Goal: Task Accomplishment & Management: Use online tool/utility

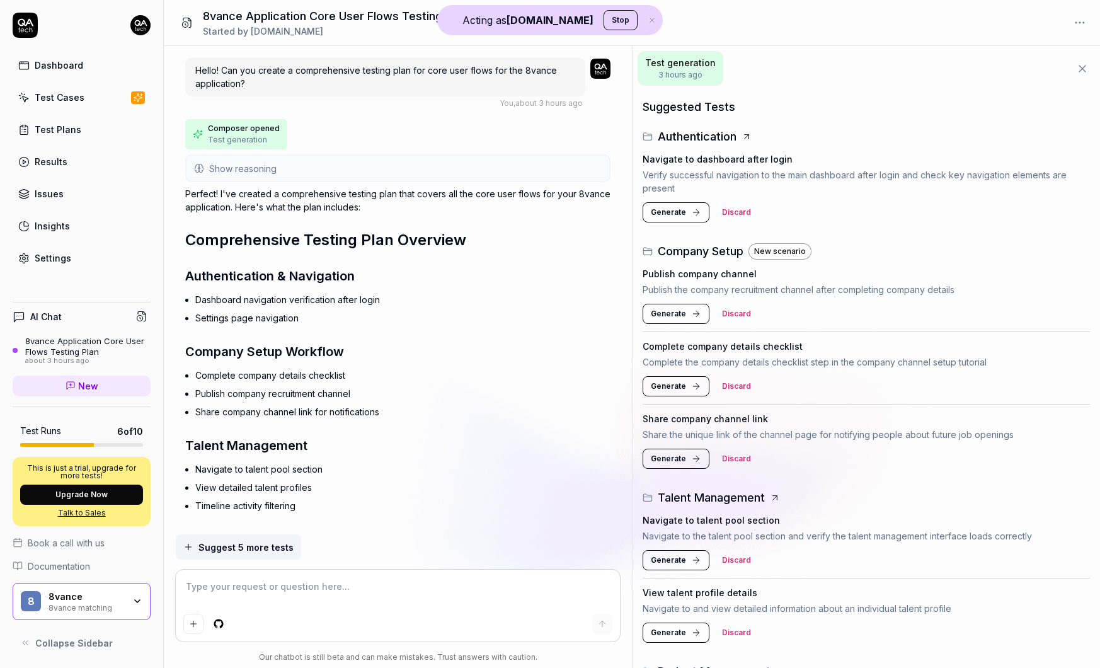
scroll to position [488, 0]
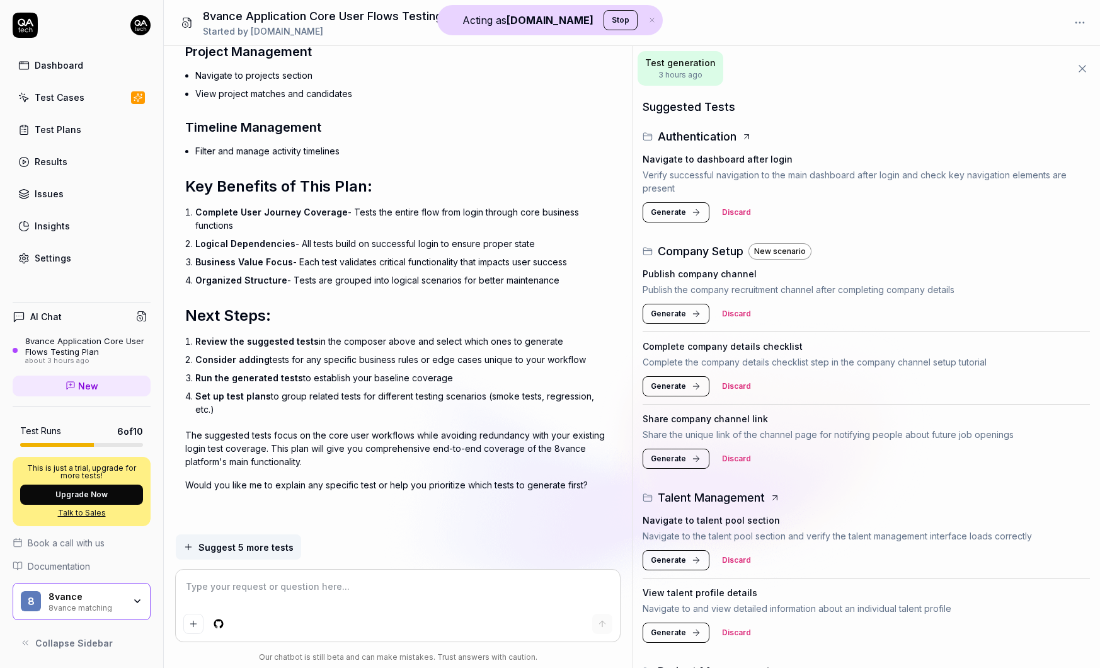
click at [114, 603] on div "8vance matching" at bounding box center [87, 607] width 76 height 10
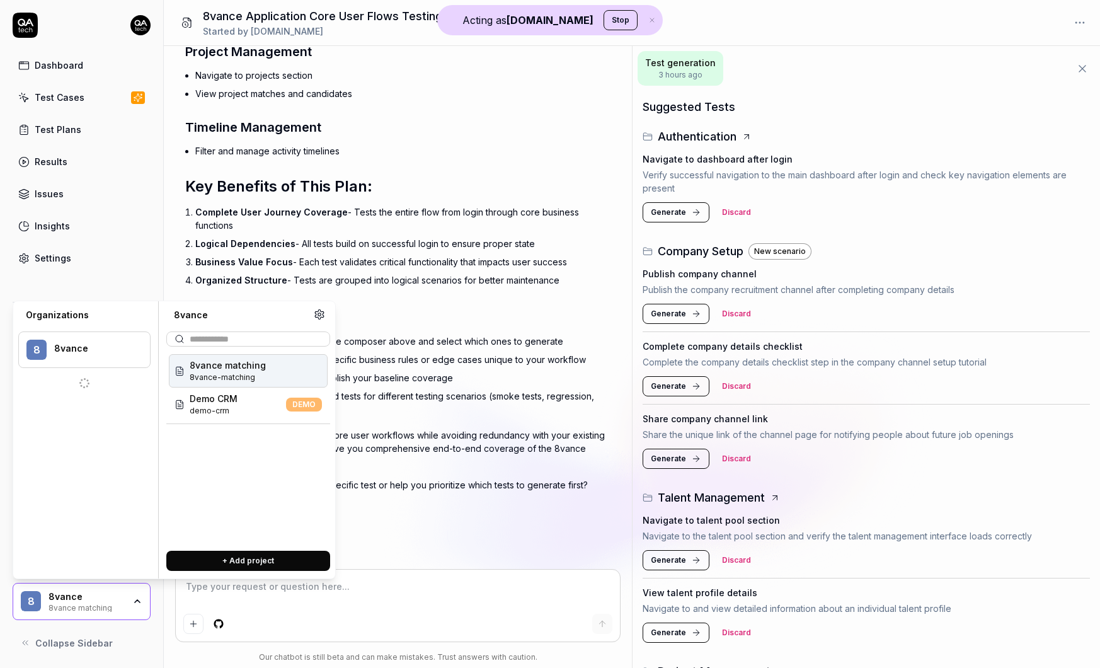
click at [518, 230] on li "Complete User Journey Coverage - Tests the entire flow from login through core …" at bounding box center [402, 219] width 415 height 32
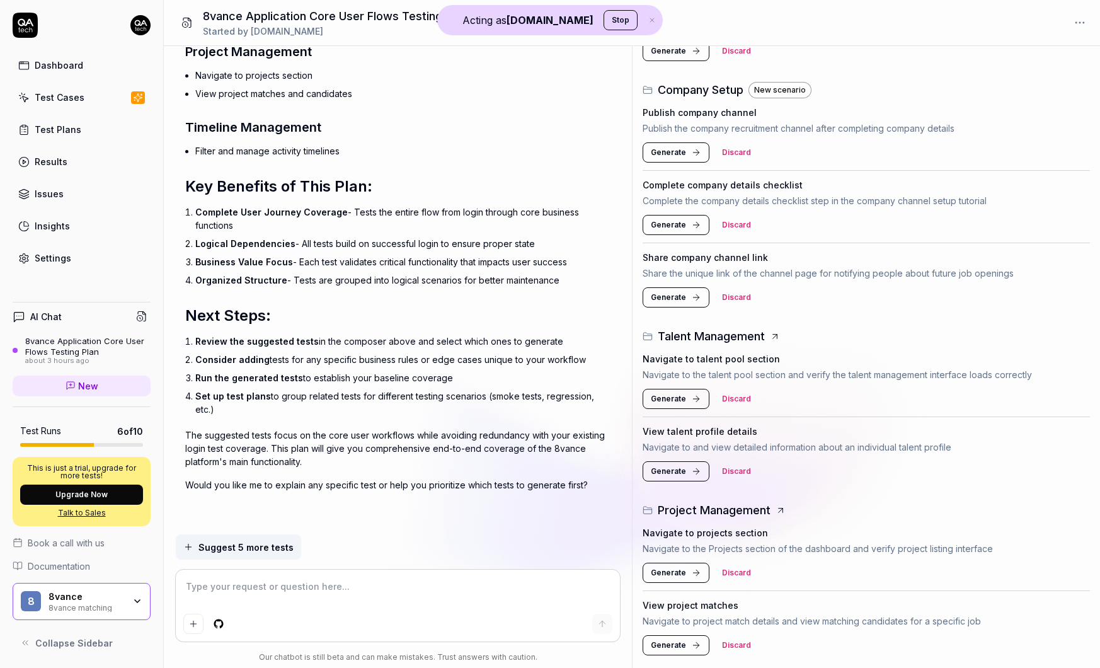
scroll to position [0, 0]
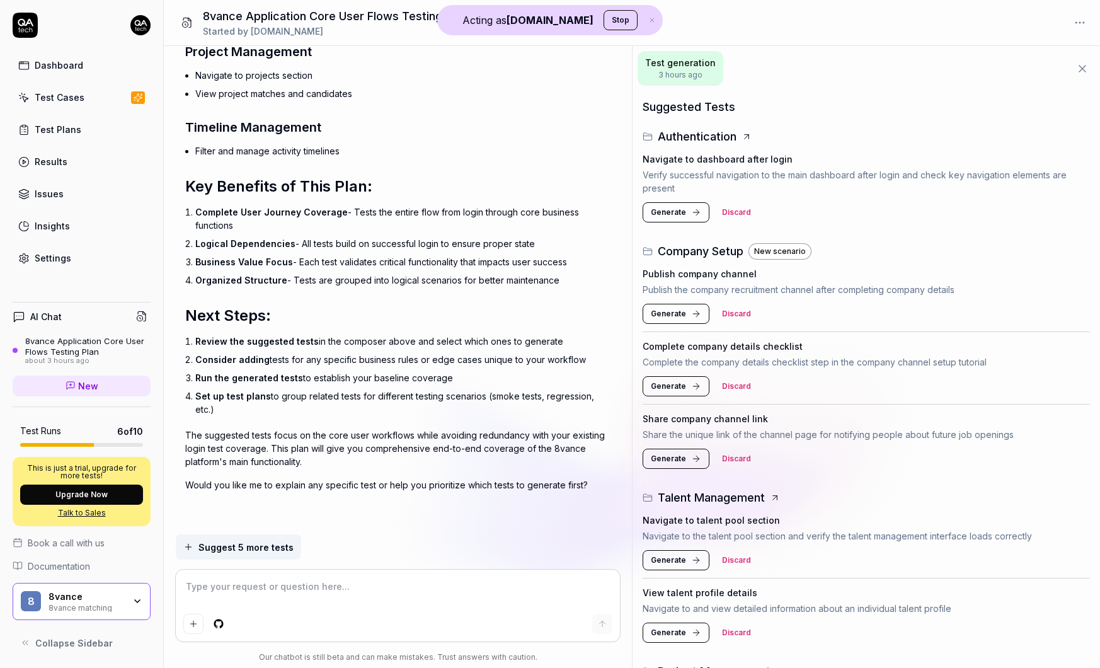
click at [106, 603] on div "8vance matching" at bounding box center [87, 607] width 76 height 10
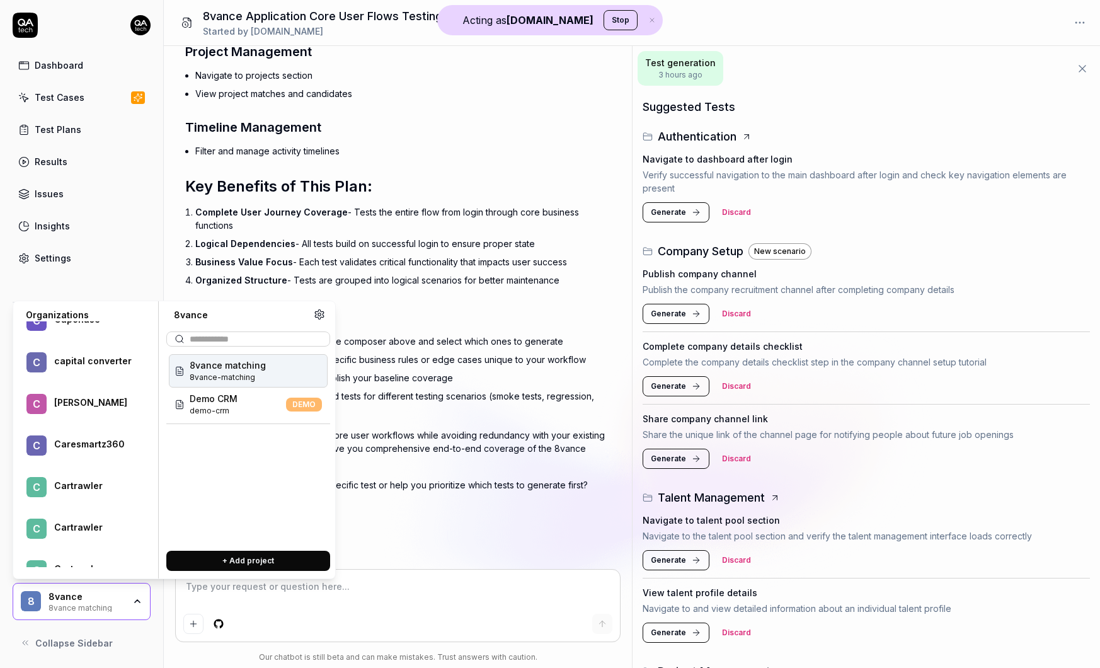
scroll to position [49224, 0]
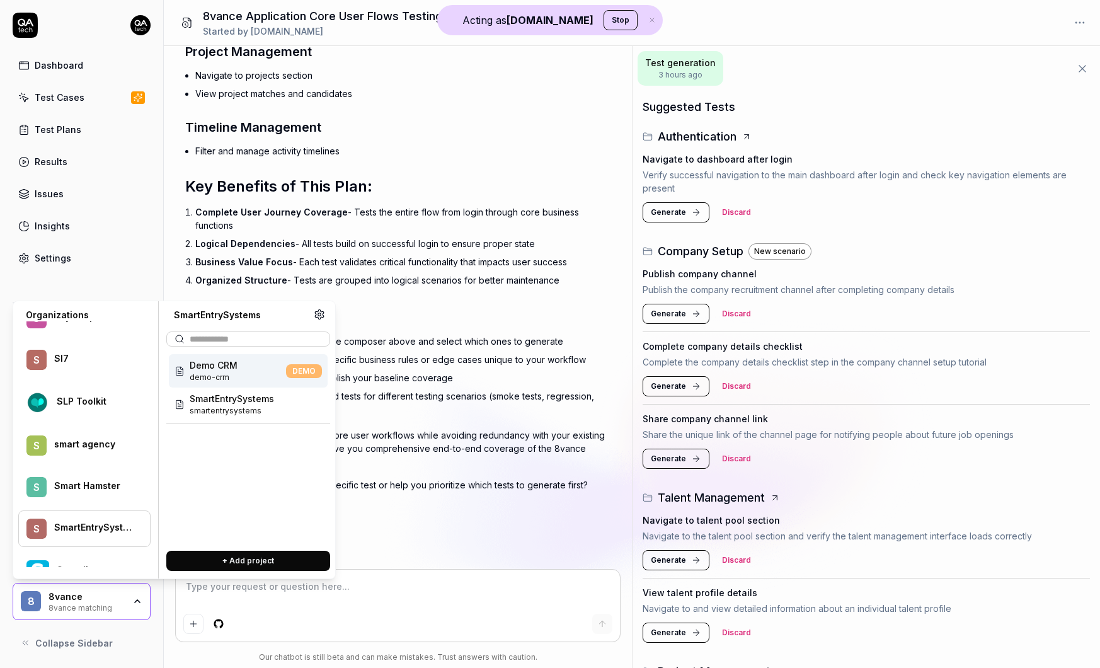
click at [72, 517] on div "S SmartEntrySystems" at bounding box center [84, 528] width 132 height 37
click at [229, 415] on span "smartentrysystems" at bounding box center [232, 410] width 84 height 11
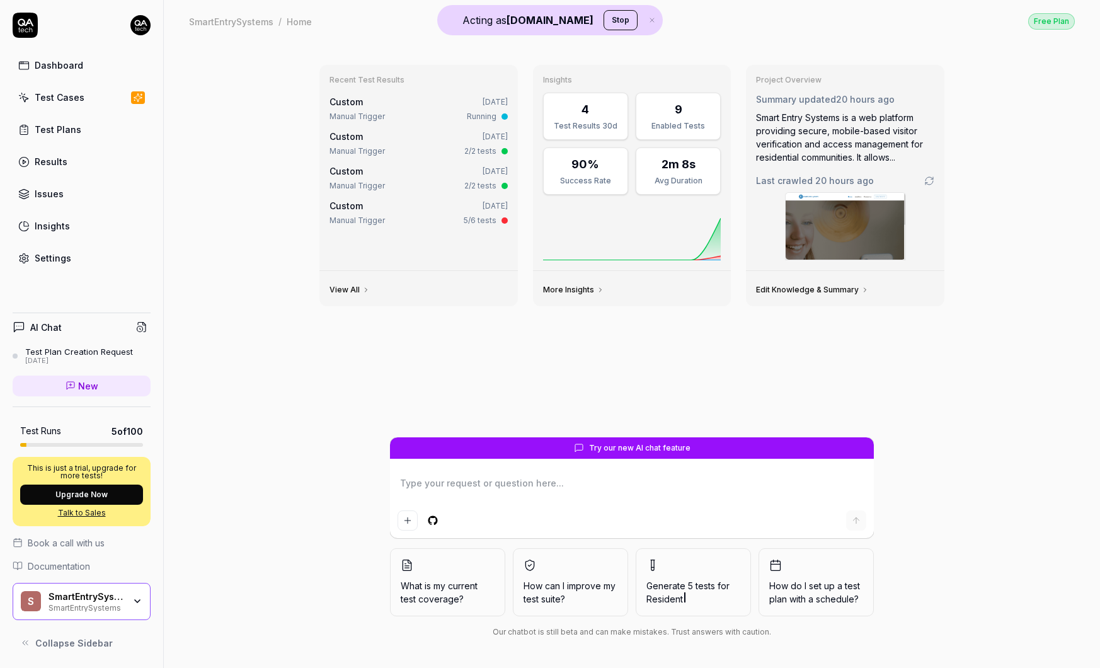
click at [54, 256] on div "Settings" at bounding box center [53, 257] width 37 height 13
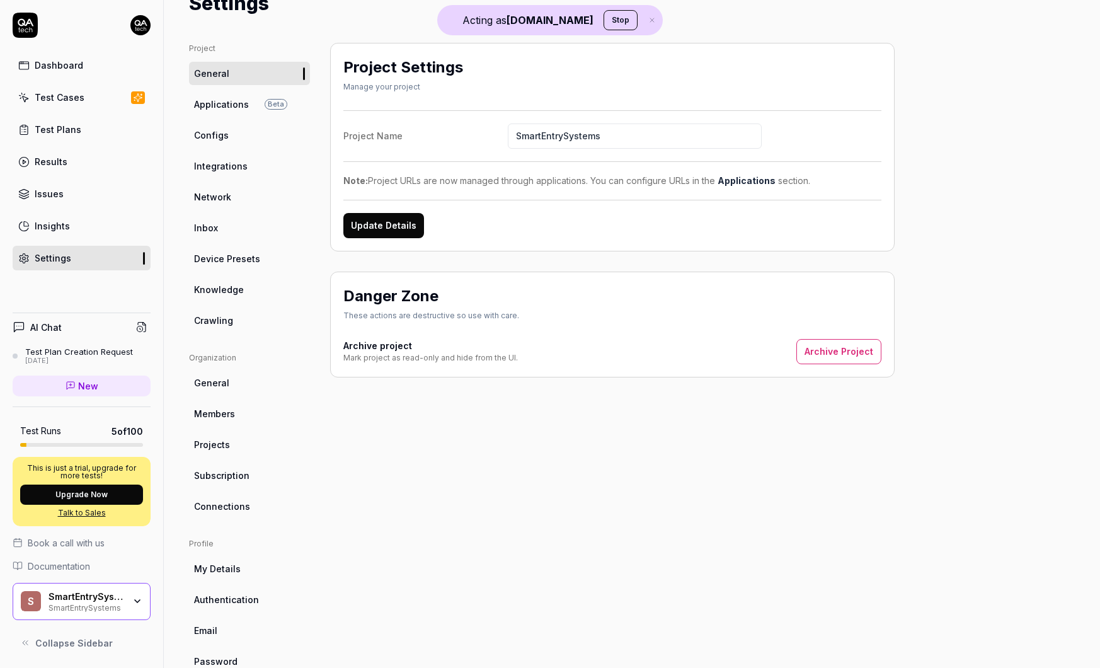
scroll to position [83, 0]
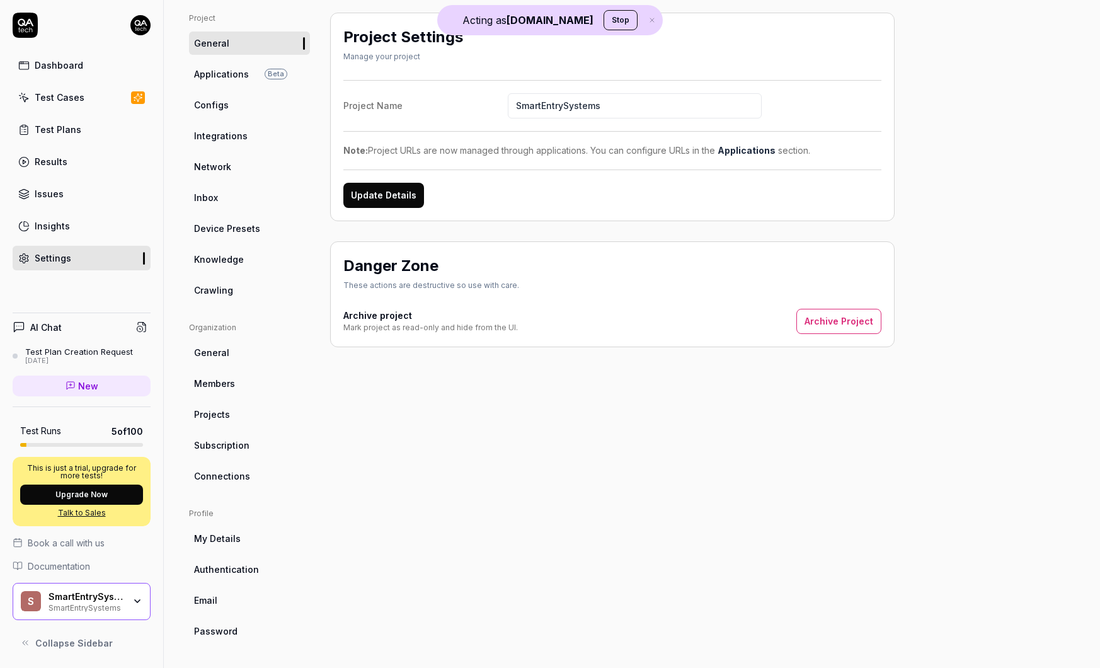
click at [221, 291] on span "Crawling" at bounding box center [213, 290] width 39 height 13
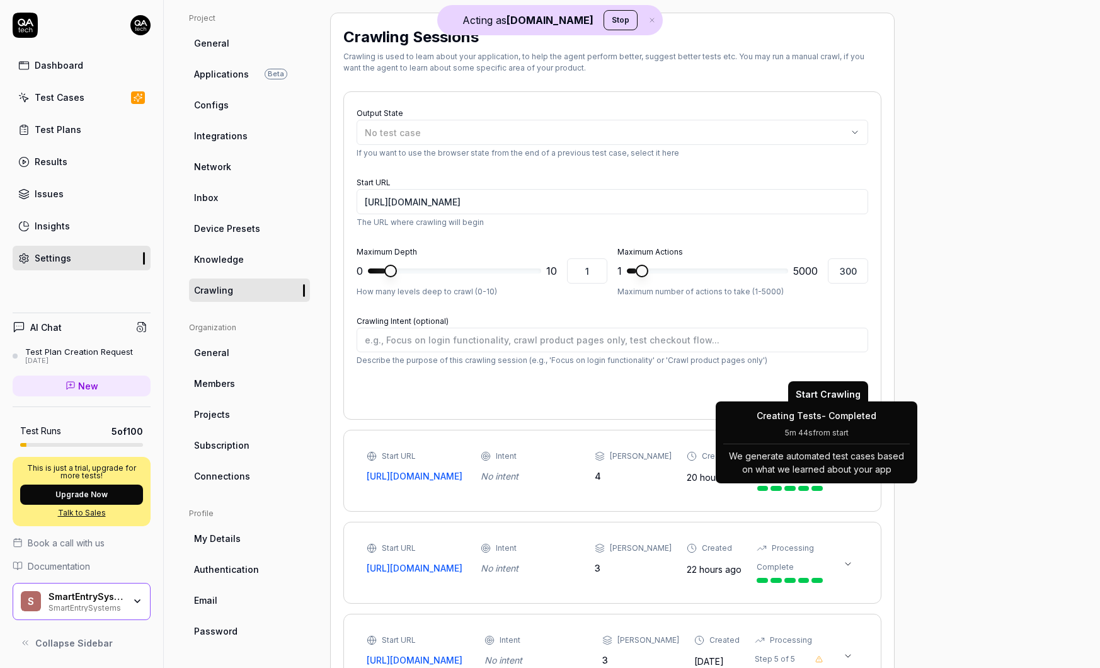
click at [848, 488] on div "Start URL [URL][DOMAIN_NAME] Intent No intent Max Depth 4 Created 20 hours ago …" at bounding box center [613, 471] width 492 height 40
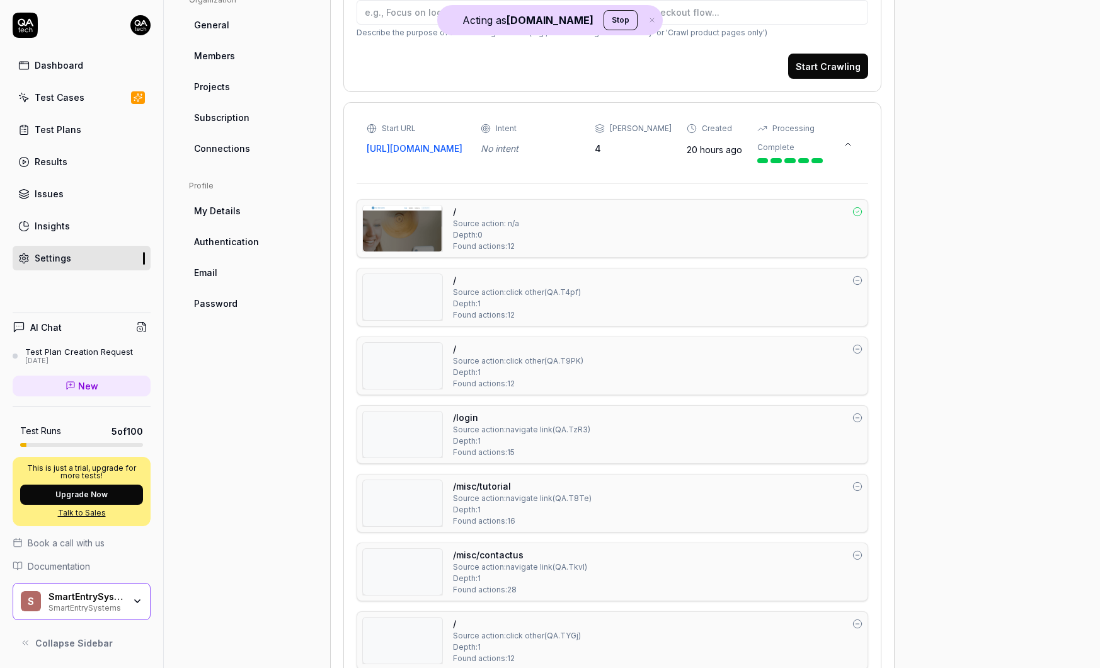
scroll to position [415, 0]
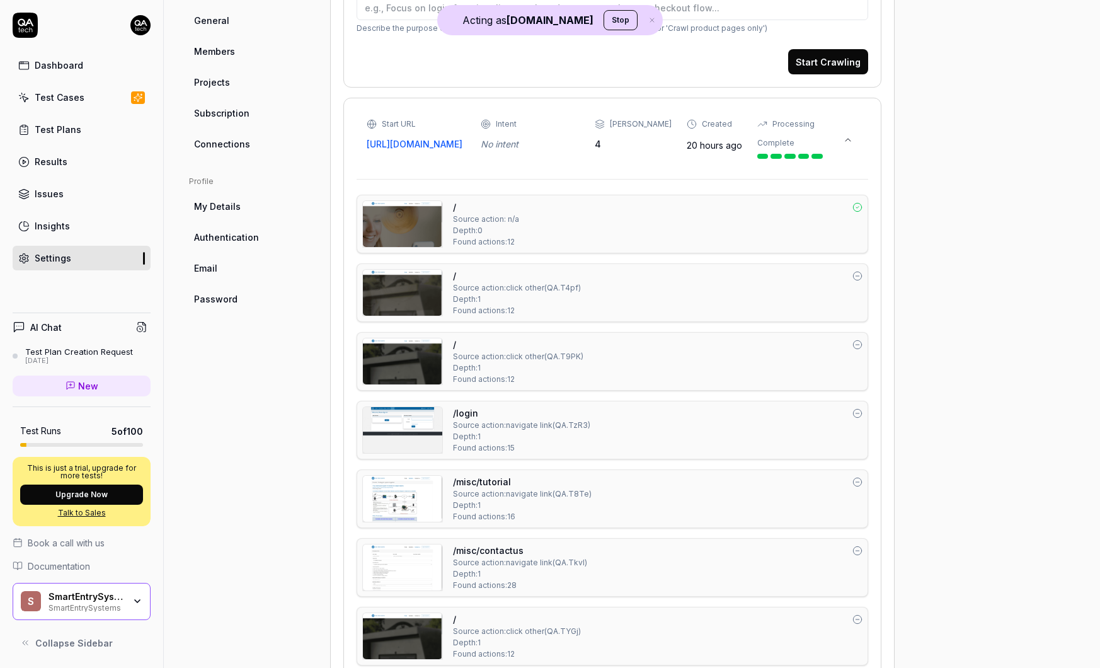
click at [663, 488] on div "/misc/tutorial" at bounding box center [658, 481] width 410 height 13
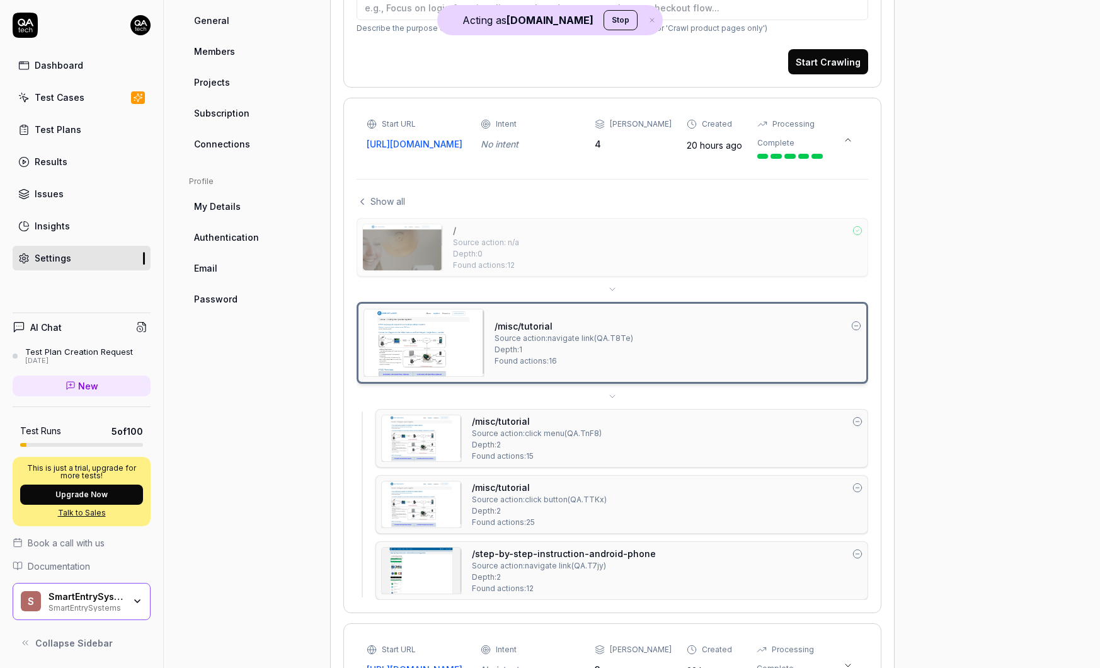
click at [406, 355] on img at bounding box center [424, 342] width 120 height 67
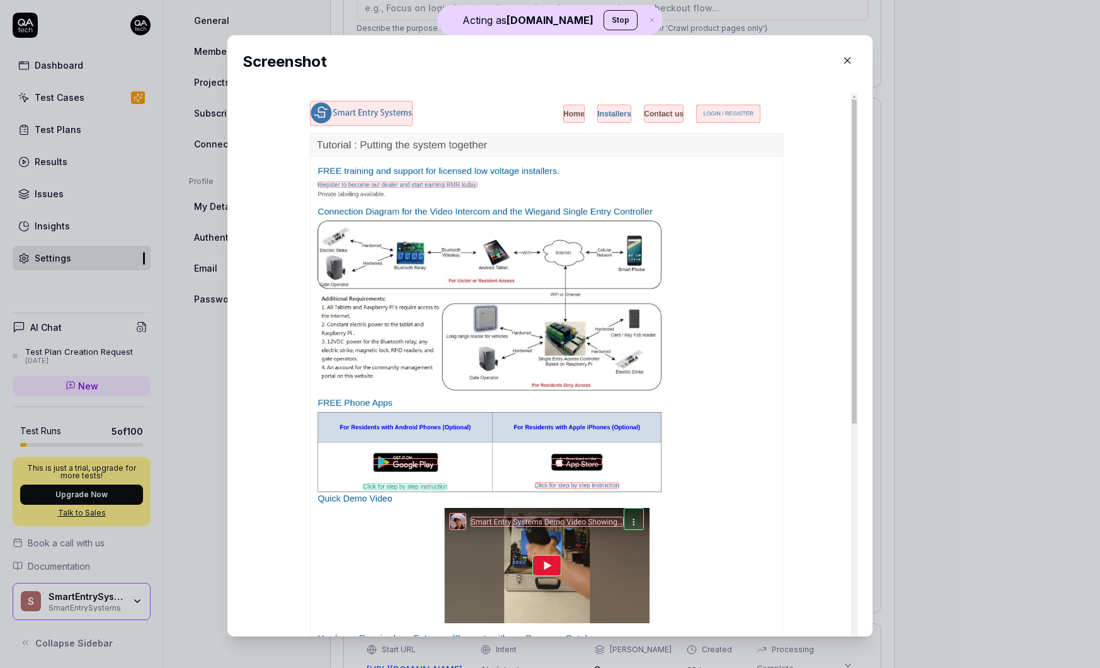
click at [849, 52] on button "button" at bounding box center [848, 60] width 20 height 20
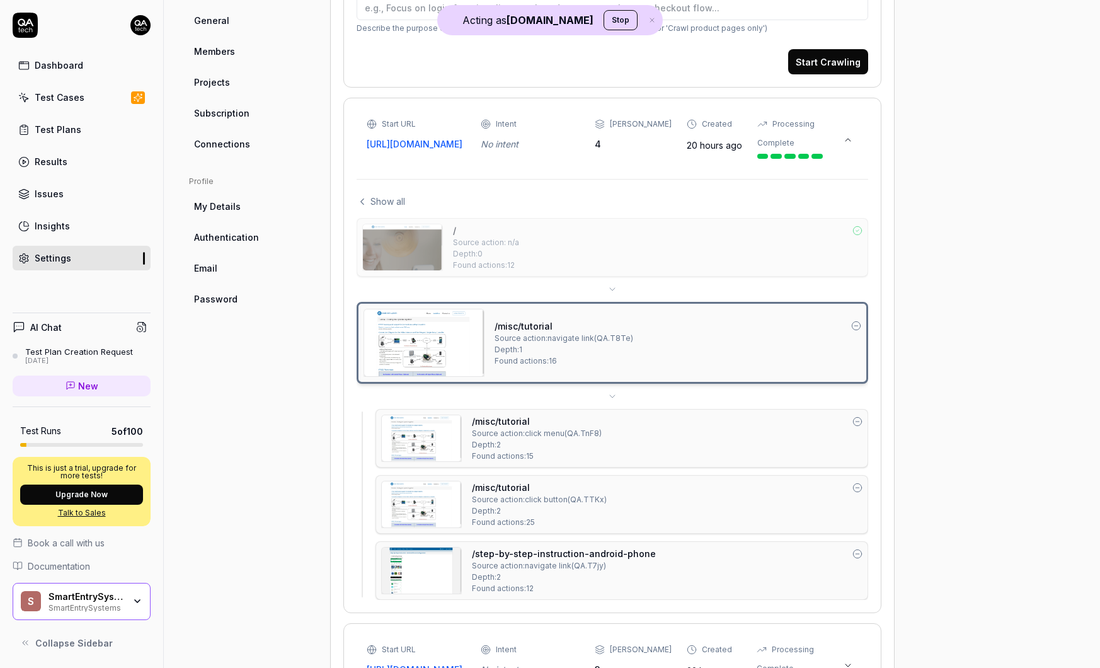
click at [433, 459] on img at bounding box center [421, 438] width 79 height 46
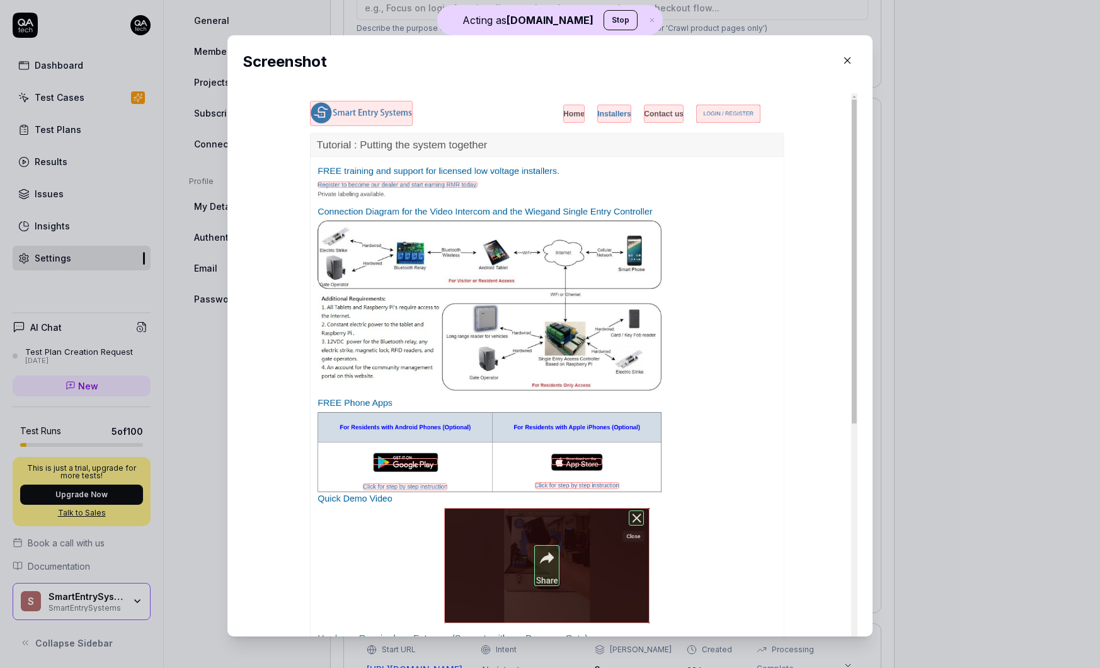
click at [853, 60] on icon "button" at bounding box center [847, 60] width 11 height 11
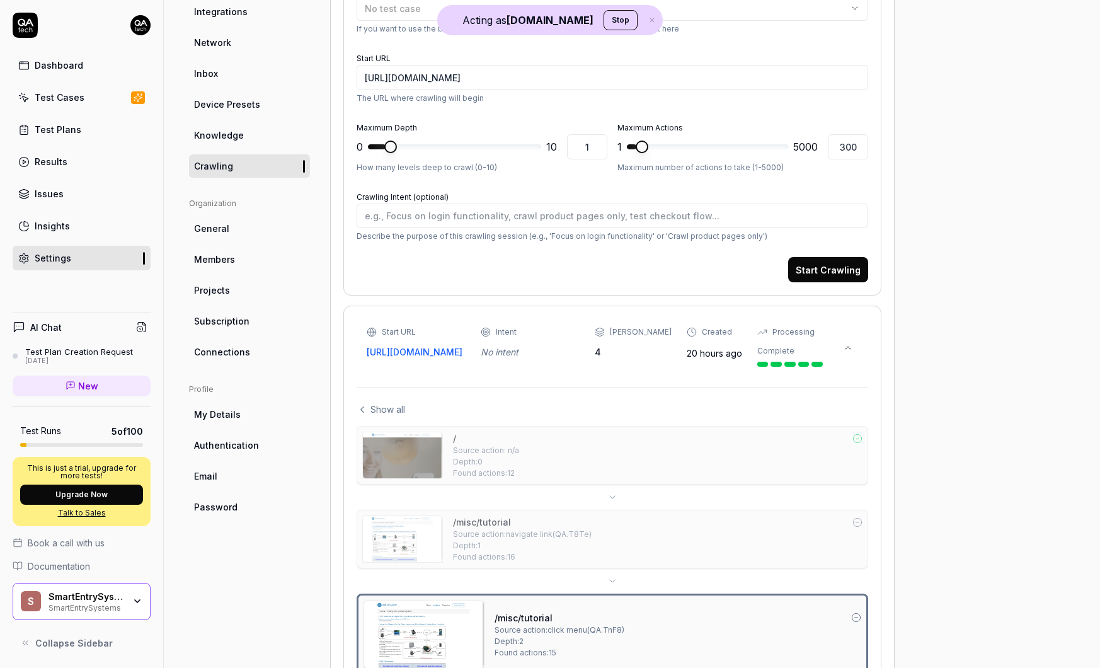
scroll to position [0, 0]
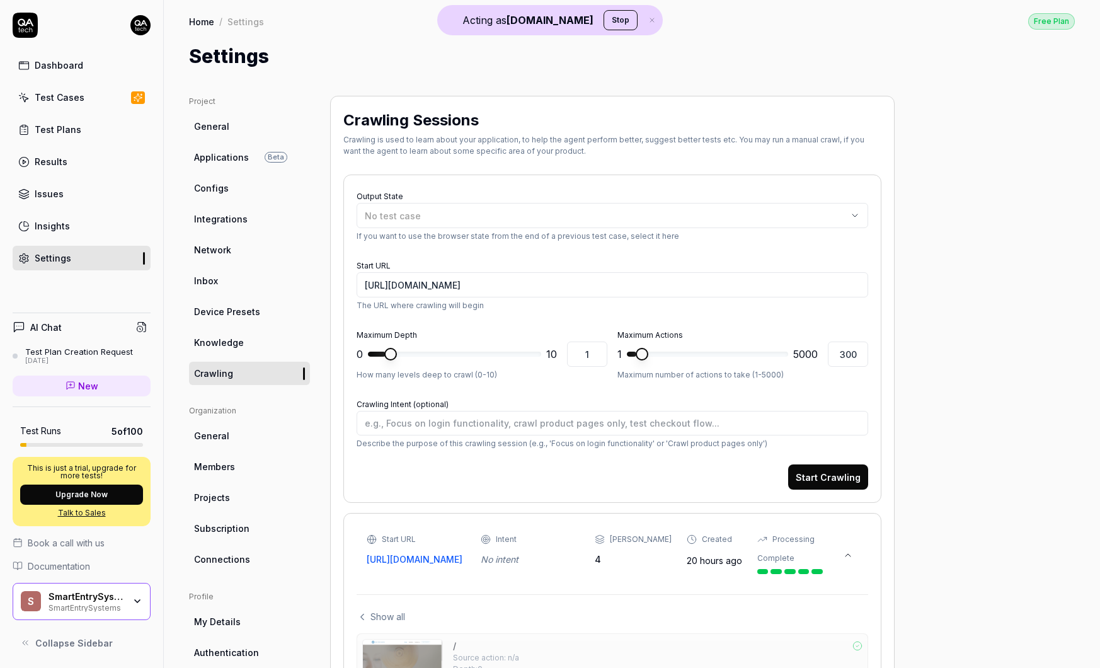
click at [226, 186] on span "Configs" at bounding box center [211, 188] width 35 height 13
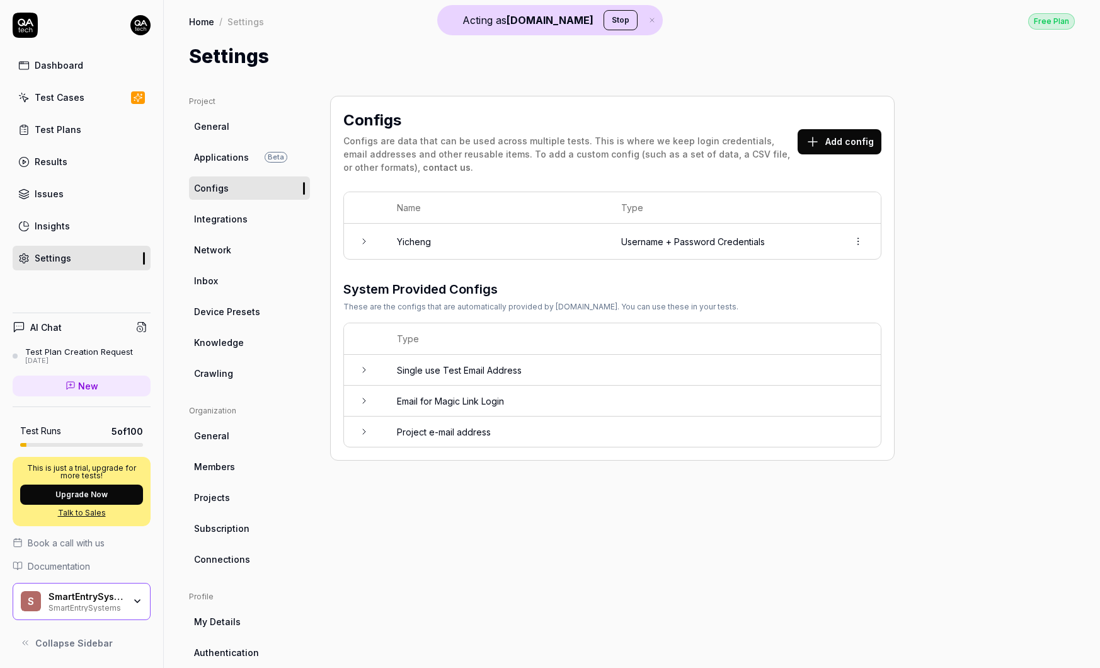
click at [660, 234] on td "Username + Password Credentials" at bounding box center [722, 241] width 227 height 35
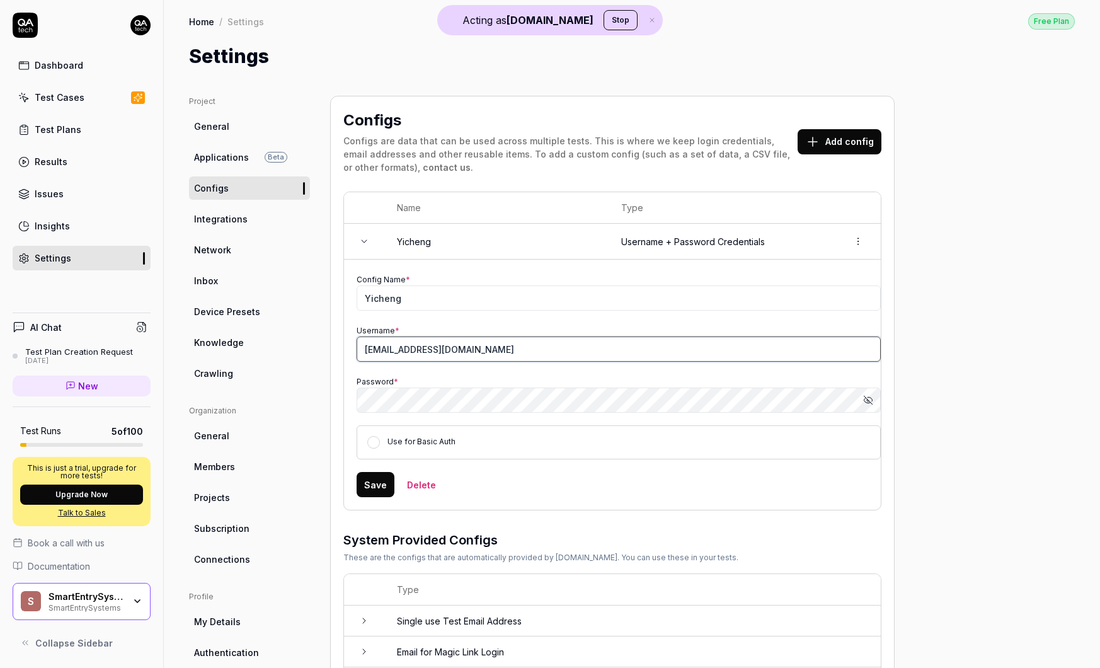
click at [428, 348] on input "[EMAIL_ADDRESS][DOMAIN_NAME]" at bounding box center [619, 349] width 524 height 25
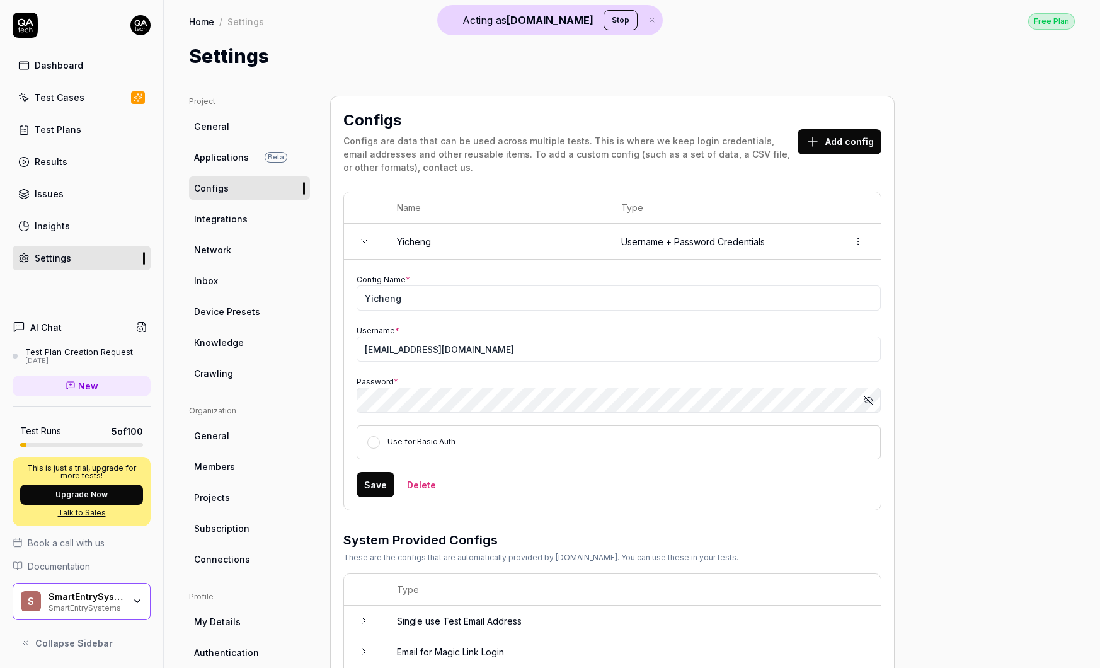
click at [870, 398] on icon "button" at bounding box center [868, 400] width 10 height 10
click at [74, 95] on div "Test Cases" at bounding box center [60, 97] width 50 height 13
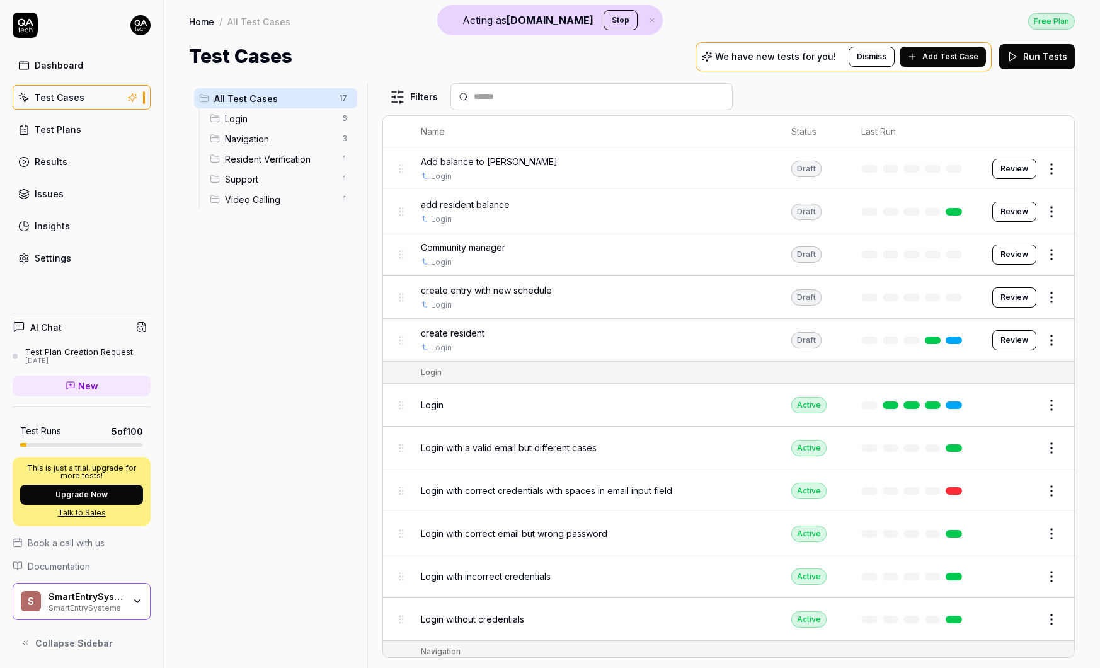
click at [926, 63] on button "Add Test Case" at bounding box center [943, 57] width 86 height 20
click at [981, 399] on td "Edit" at bounding box center [1027, 405] width 95 height 43
click at [975, 412] on td at bounding box center [914, 405] width 131 height 43
click at [929, 408] on link at bounding box center [933, 405] width 16 height 8
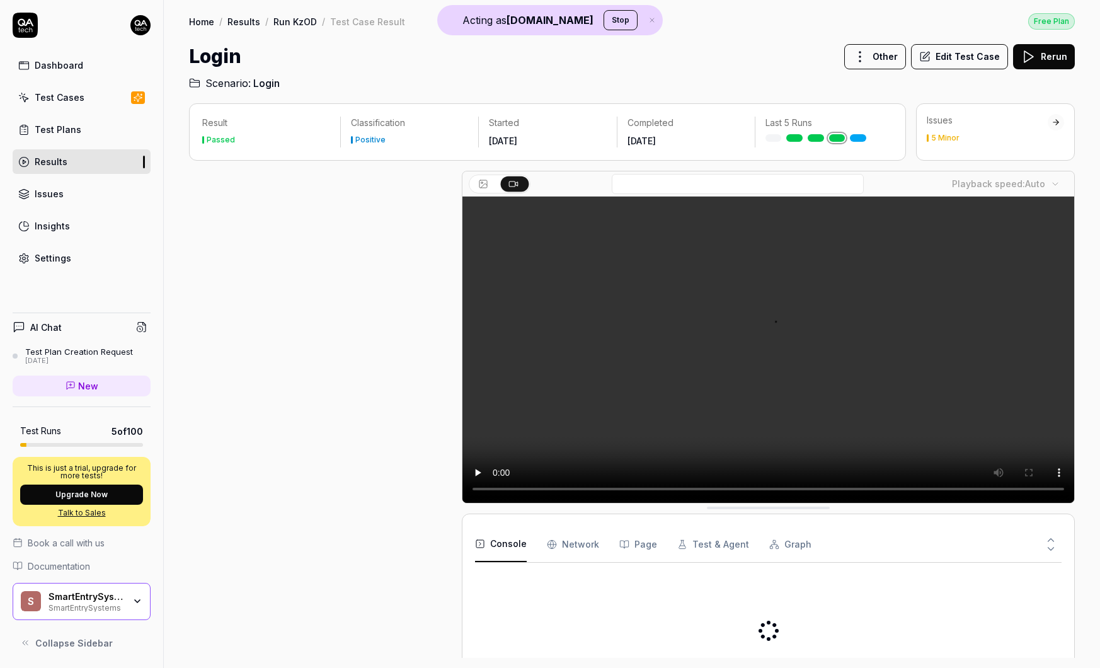
scroll to position [104, 0]
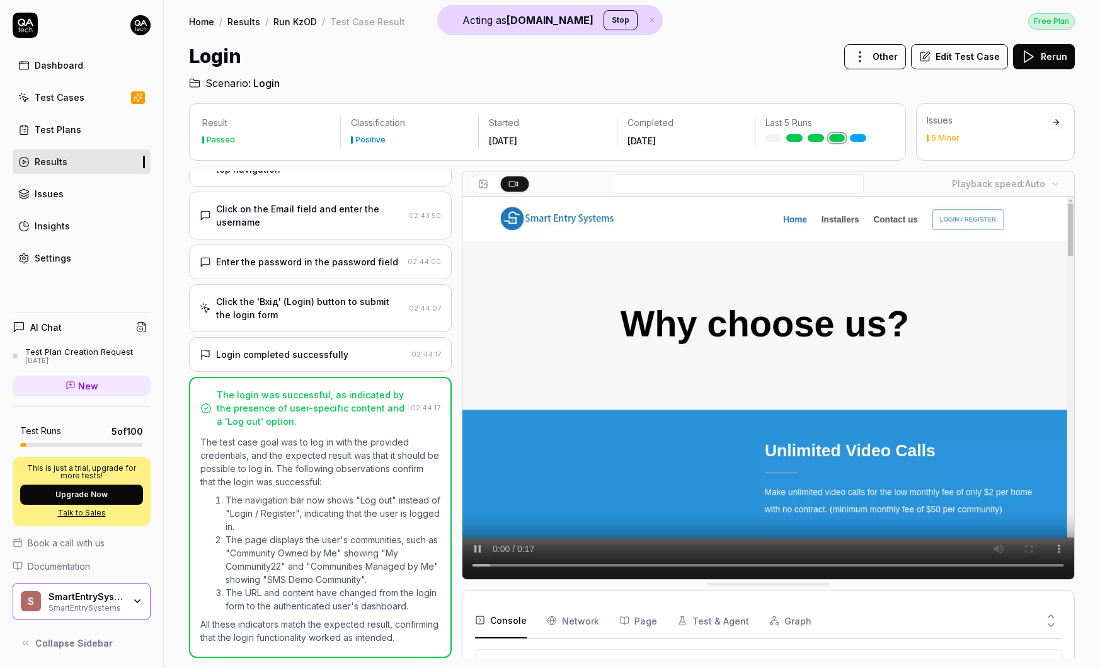
click at [369, 348] on div "Login completed successfully" at bounding box center [303, 354] width 207 height 13
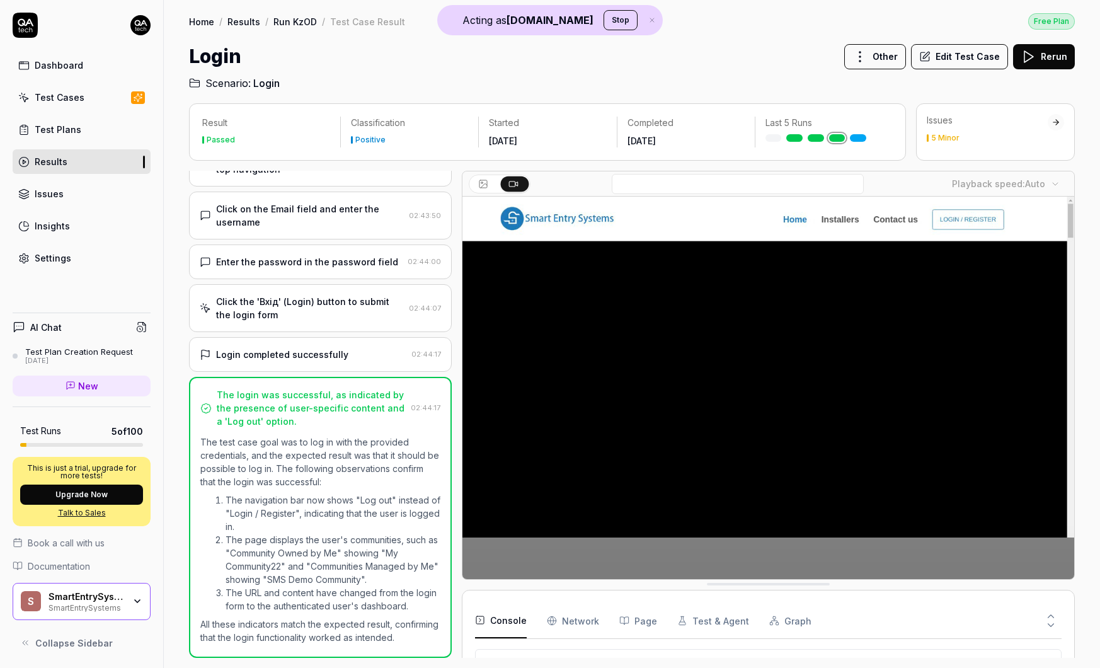
scroll to position [66, 0]
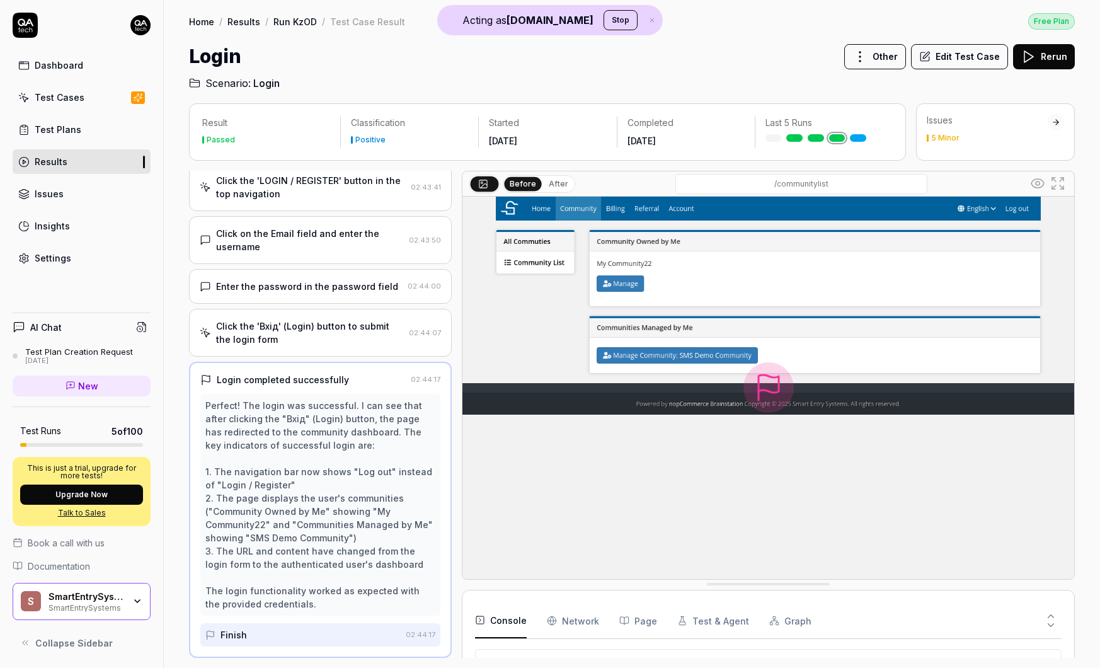
click at [1054, 61] on button "Rerun" at bounding box center [1044, 56] width 62 height 25
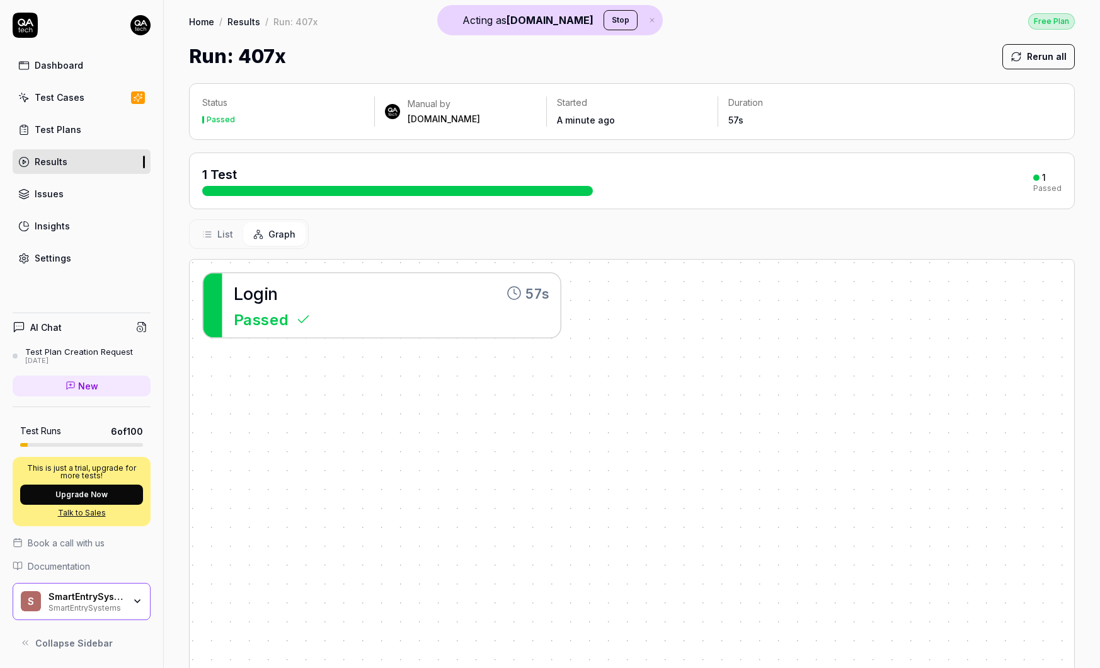
click at [54, 255] on div "Settings" at bounding box center [53, 257] width 37 height 13
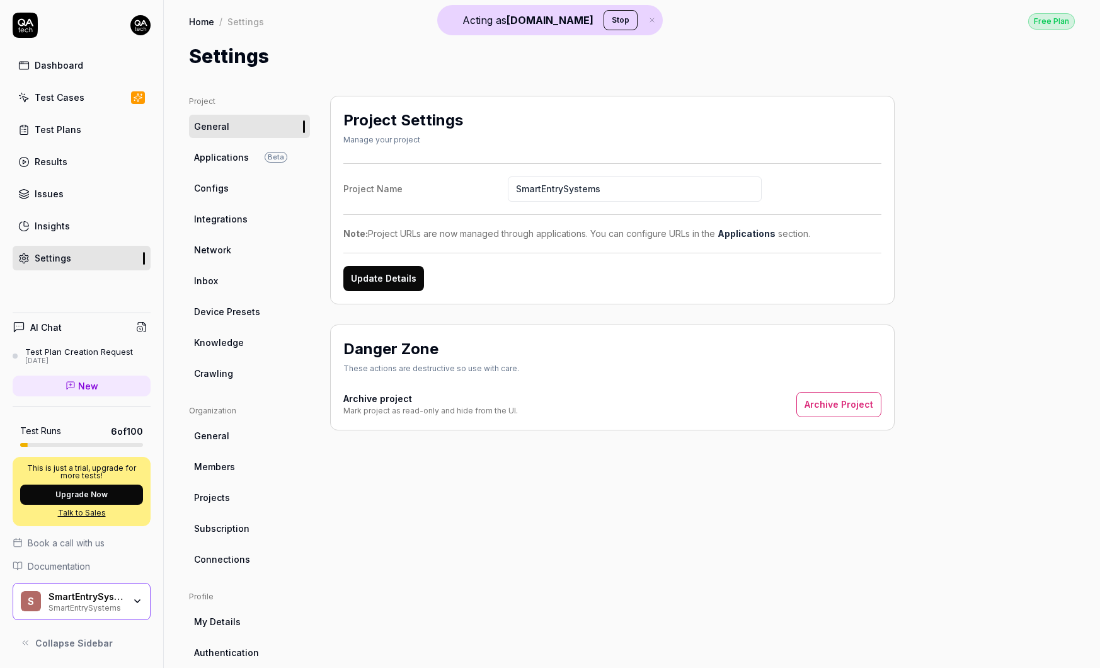
click at [228, 372] on span "Crawling" at bounding box center [213, 373] width 39 height 13
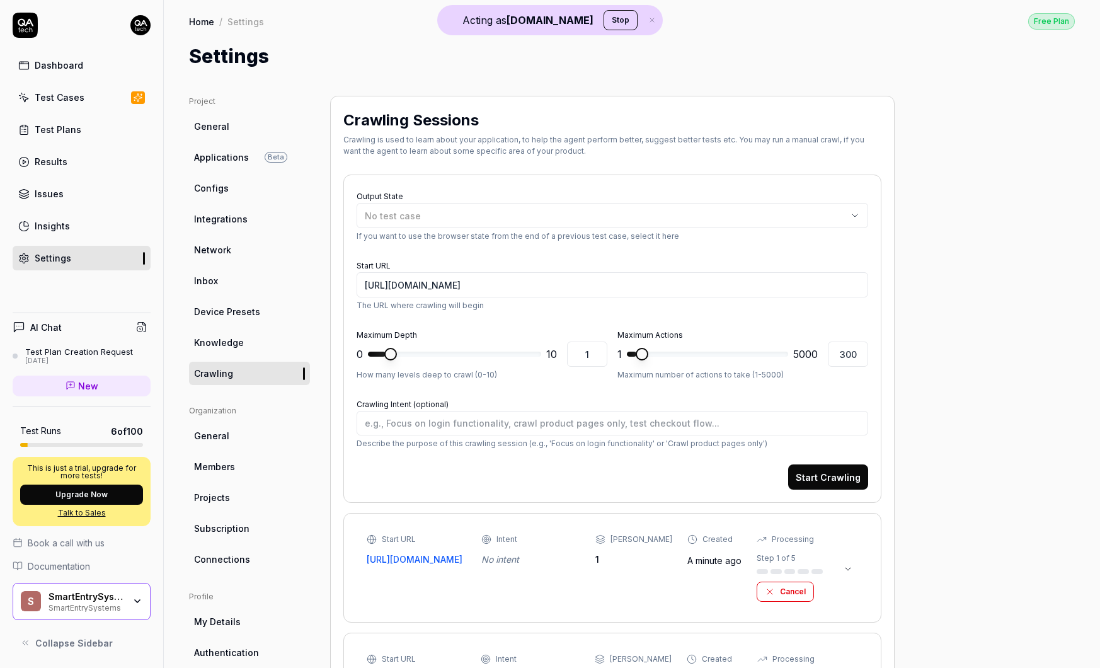
type textarea "*"
click at [453, 354] on span at bounding box center [455, 354] width 13 height 13
type input "3"
click at [417, 352] on span at bounding box center [423, 354] width 13 height 13
type textarea "*"
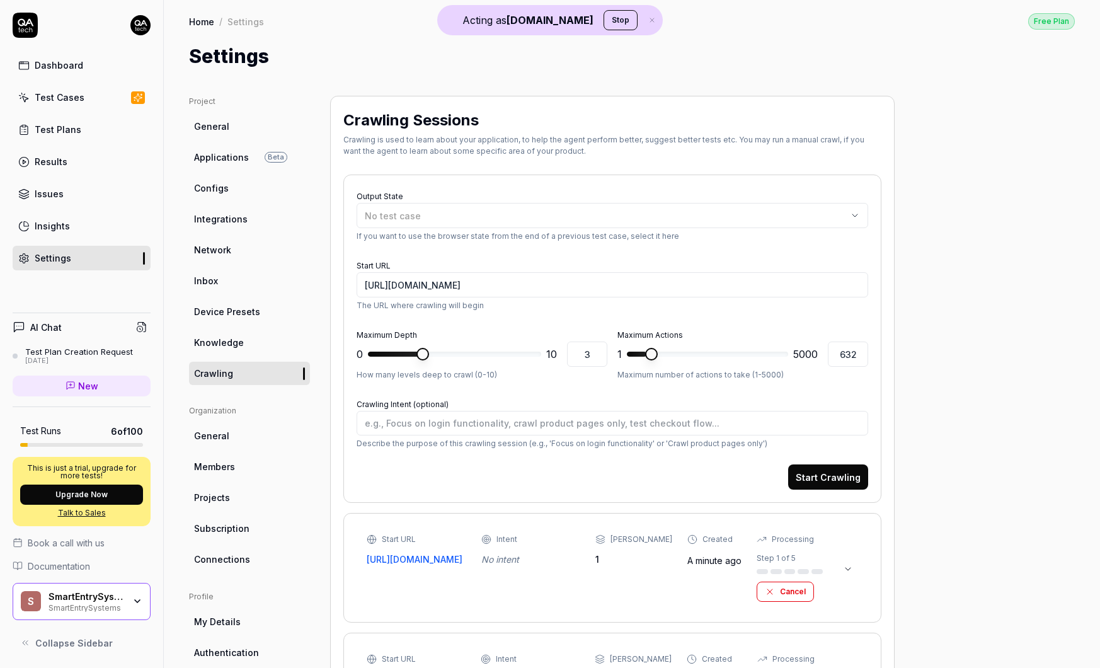
type input "639"
click at [647, 357] on span at bounding box center [652, 354] width 13 height 13
click at [843, 480] on button "Start Crawling" at bounding box center [828, 476] width 80 height 25
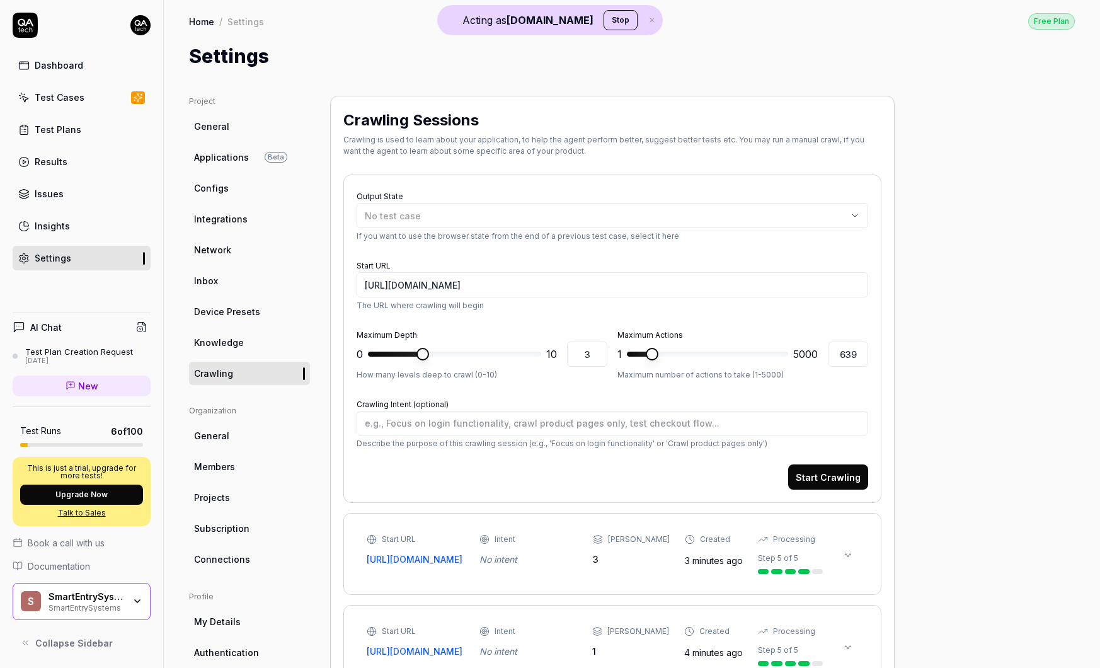
type textarea "*"
